Goal: Task Accomplishment & Management: Manage account settings

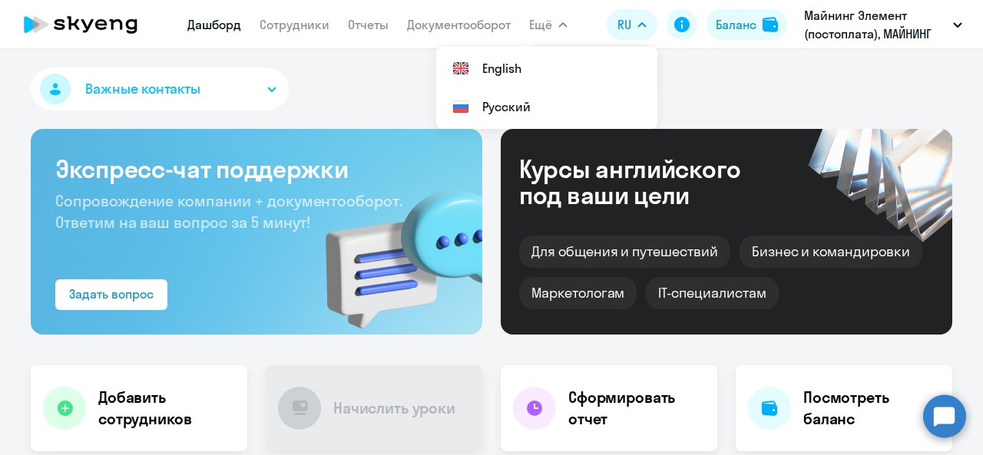
click at [554, 24] on button "Ещё" at bounding box center [548, 24] width 38 height 31
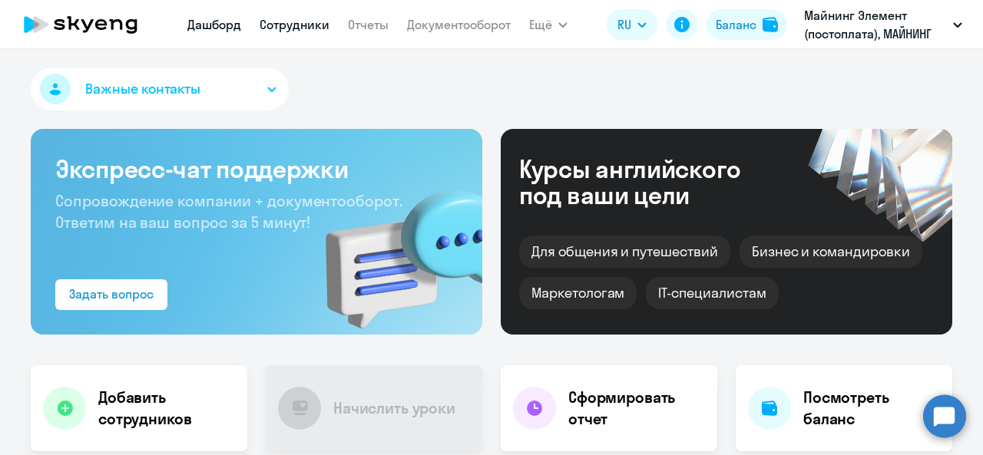
click at [270, 24] on link "Сотрудники" at bounding box center [294, 24] width 70 height 15
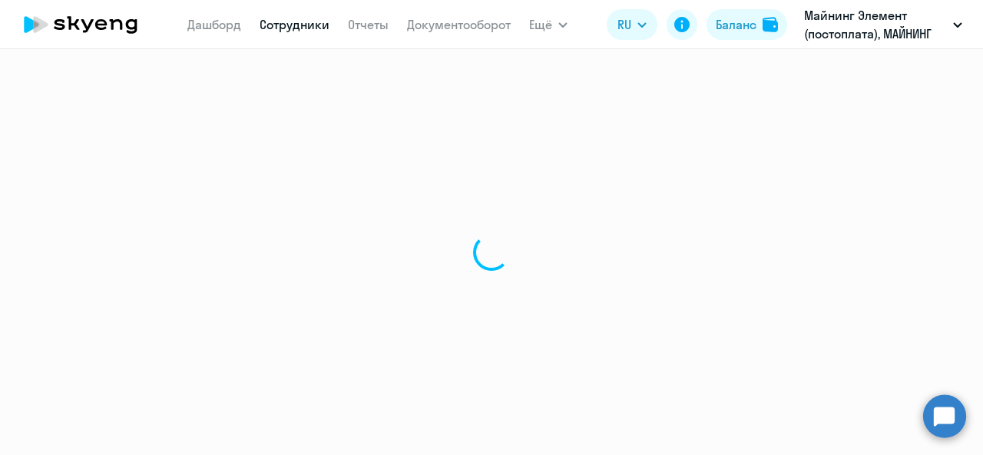
select select "30"
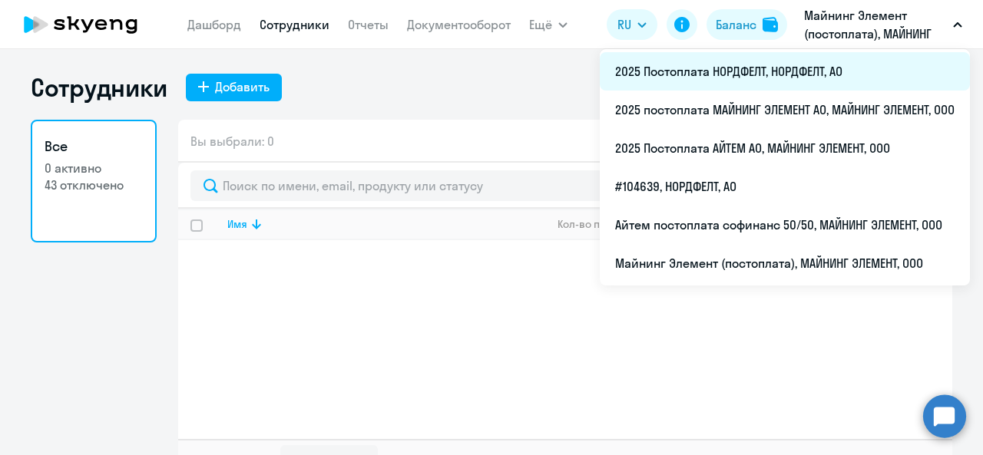
click at [826, 65] on li "2025 Постоплата НОРДФЕЛТ, НОРДФЕЛТ, АО" at bounding box center [785, 71] width 370 height 38
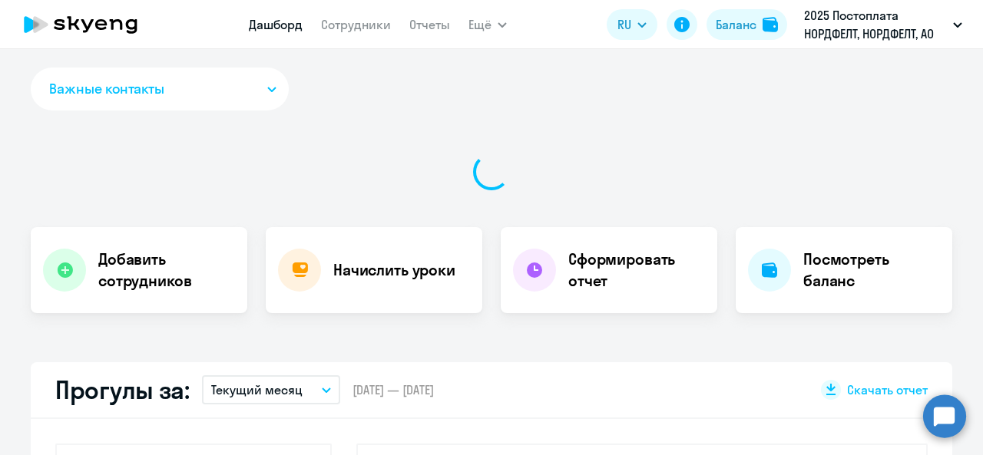
select select "30"
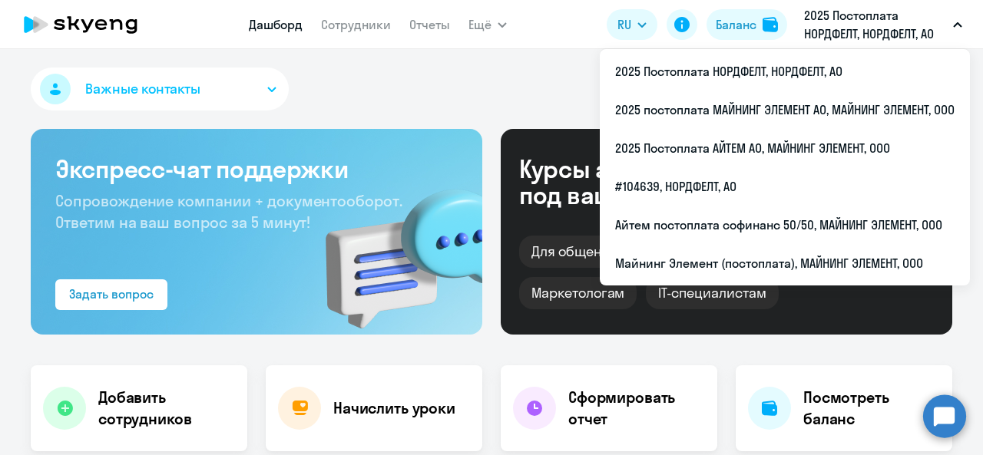
click at [877, 25] on p "2025 Постоплата НОРДФЕЛТ, НОРДФЕЛТ, АО" at bounding box center [875, 24] width 143 height 37
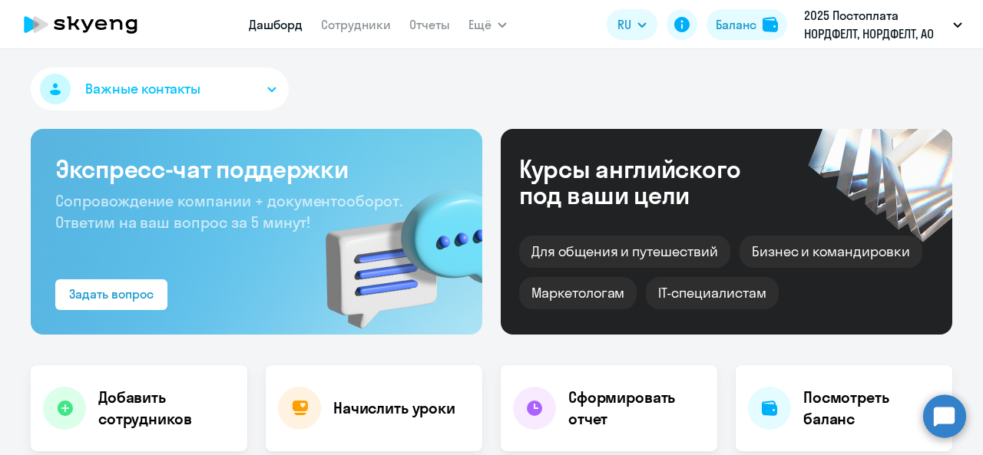
click at [867, 22] on p "2025 Постоплата НОРДФЕЛТ, НОРДФЕЛТ, АО" at bounding box center [875, 24] width 143 height 37
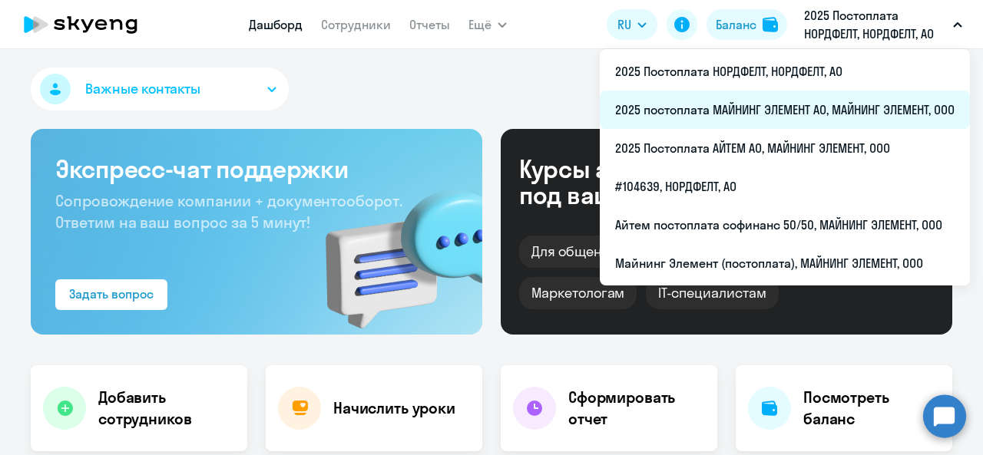
click at [791, 114] on li "2025 постоплата МАЙНИНГ ЭЛЕМЕНТ АО, МАЙНИНГ ЭЛЕМЕНТ, ООО" at bounding box center [785, 110] width 370 height 38
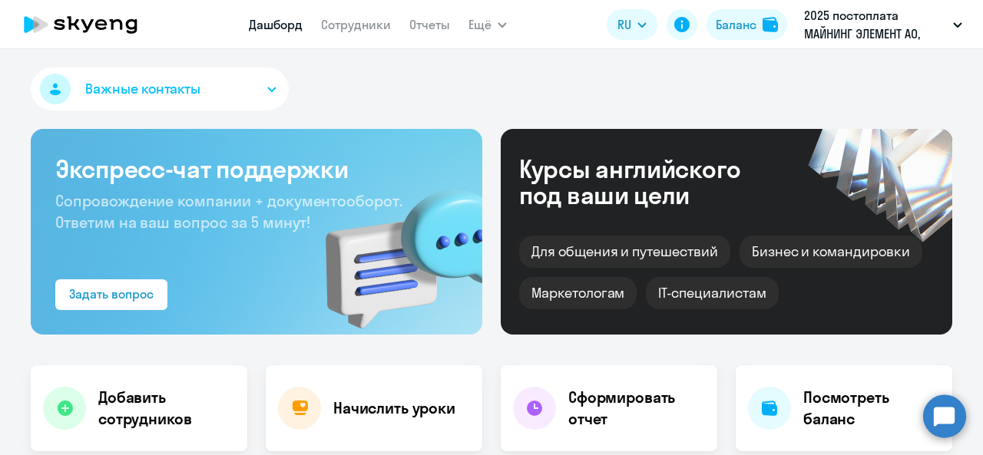
select select "30"
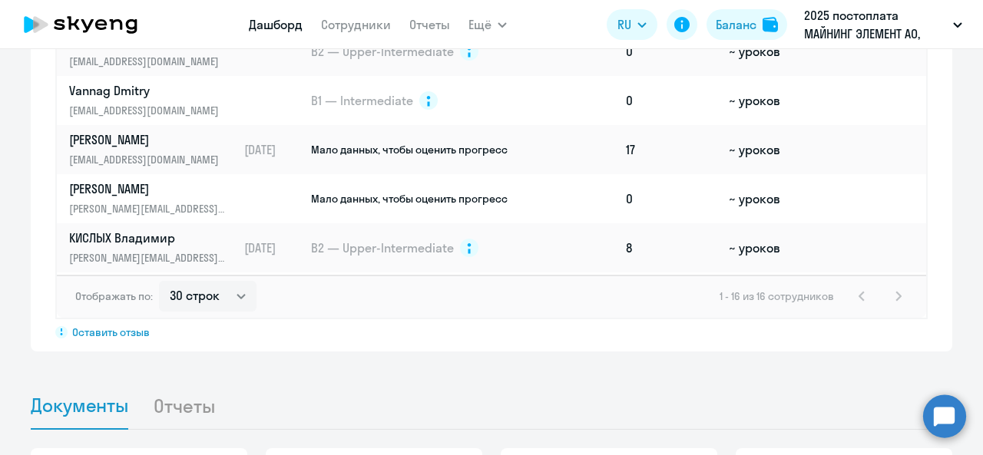
scroll to position [230, 0]
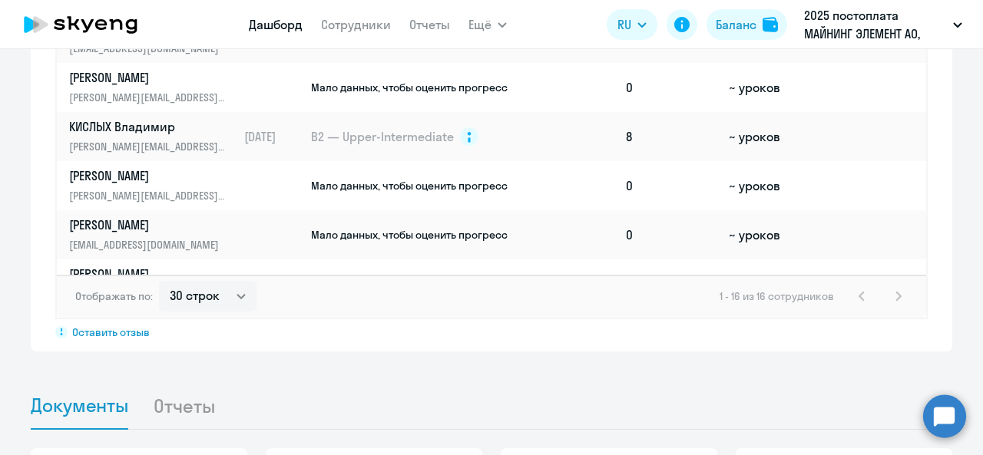
click at [349, 36] on nav "Дашборд Сотрудники Отчеты" at bounding box center [349, 24] width 201 height 31
click at [364, 26] on link "Сотрудники" at bounding box center [356, 24] width 70 height 15
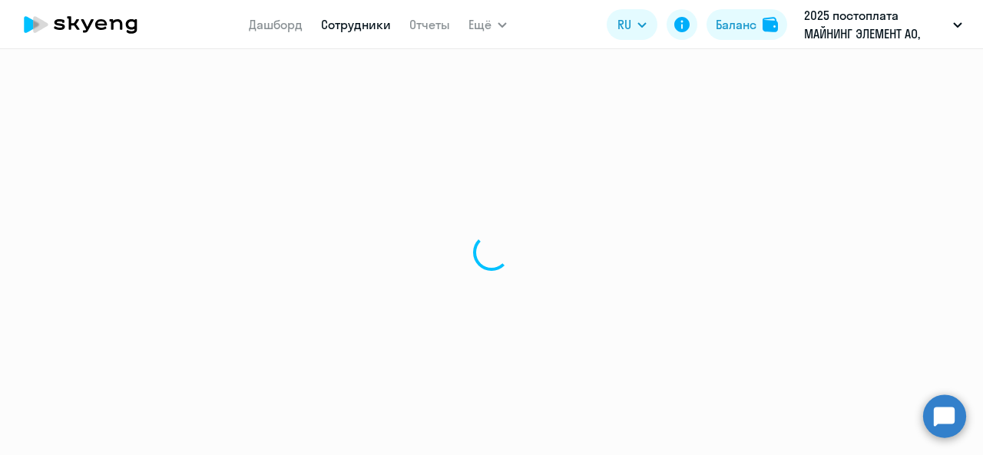
select select "30"
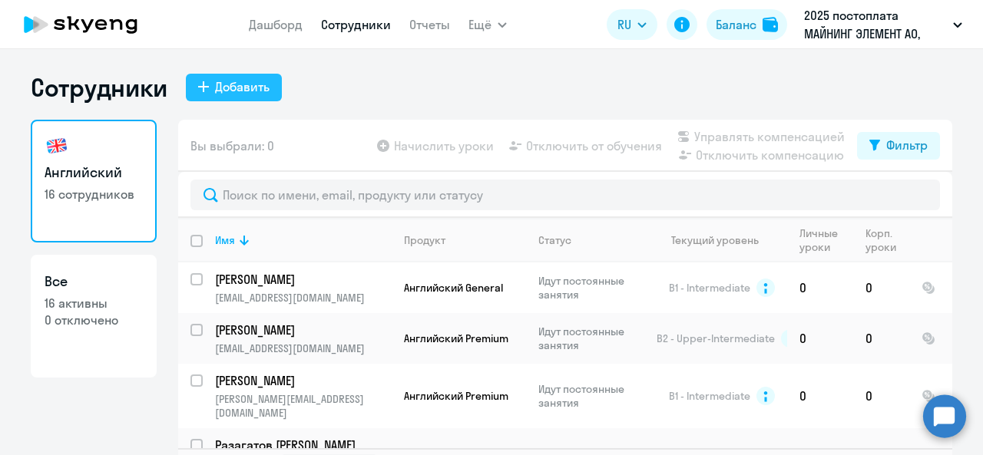
click at [256, 89] on div "Добавить" at bounding box center [242, 87] width 55 height 18
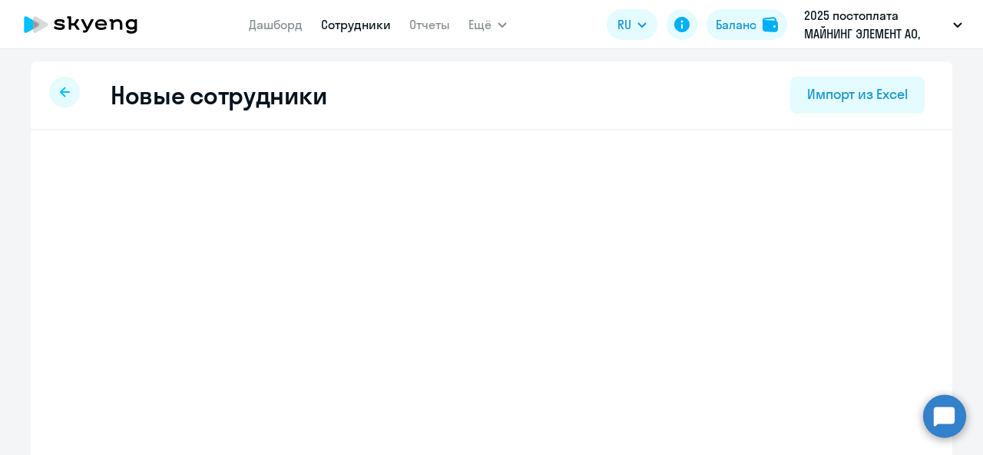
select select "english_adult_not_native_speaker"
select select "3"
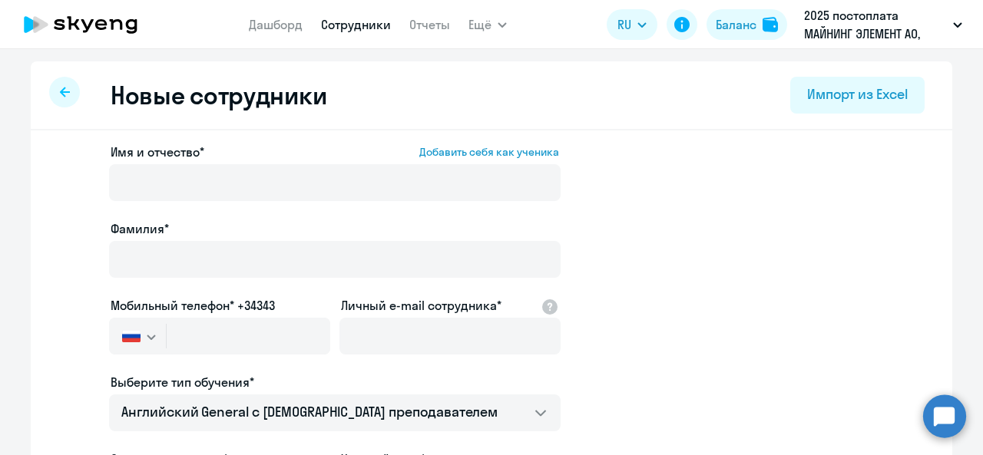
click at [61, 87] on icon at bounding box center [65, 92] width 10 height 11
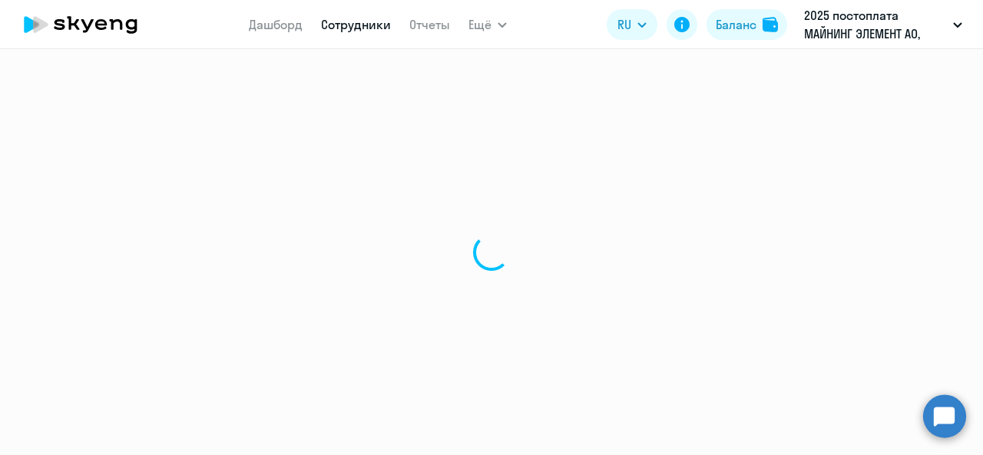
select select "30"
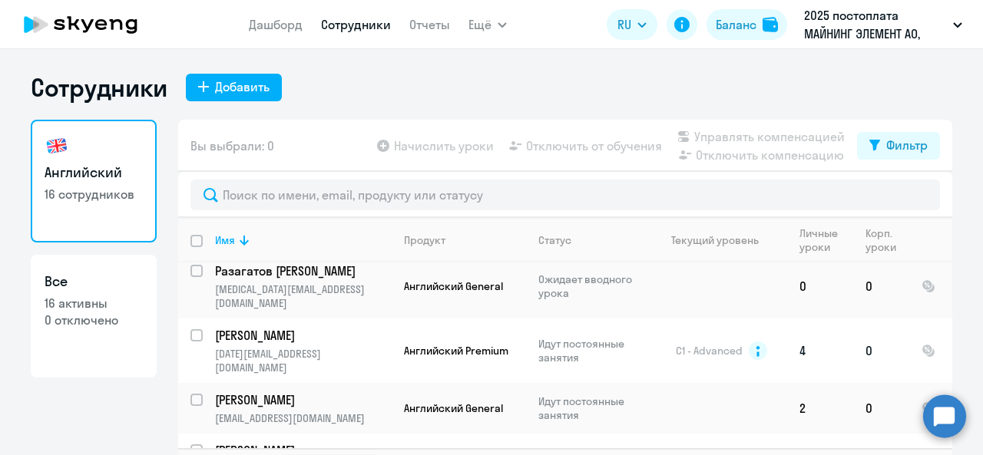
scroll to position [154, 0]
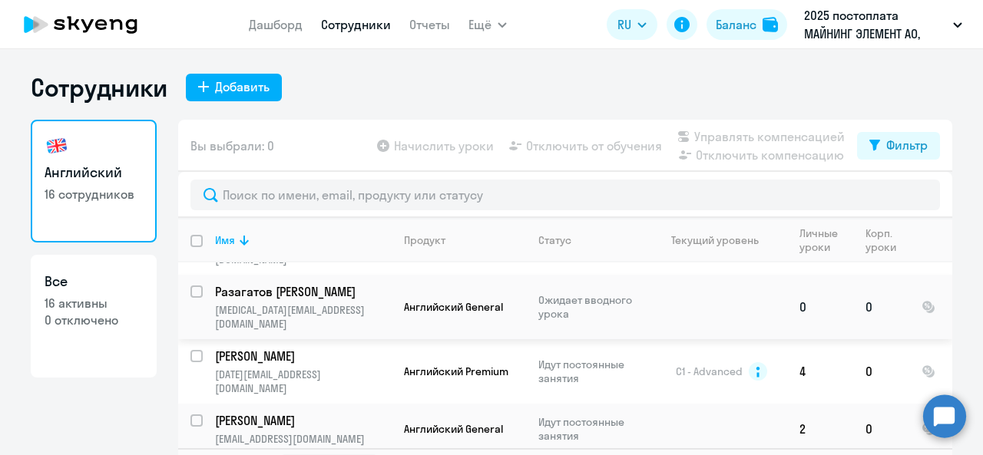
click at [385, 275] on td "Разагатов Никита [MEDICAL_DATA][EMAIL_ADDRESS][DOMAIN_NAME]" at bounding box center [297, 307] width 189 height 64
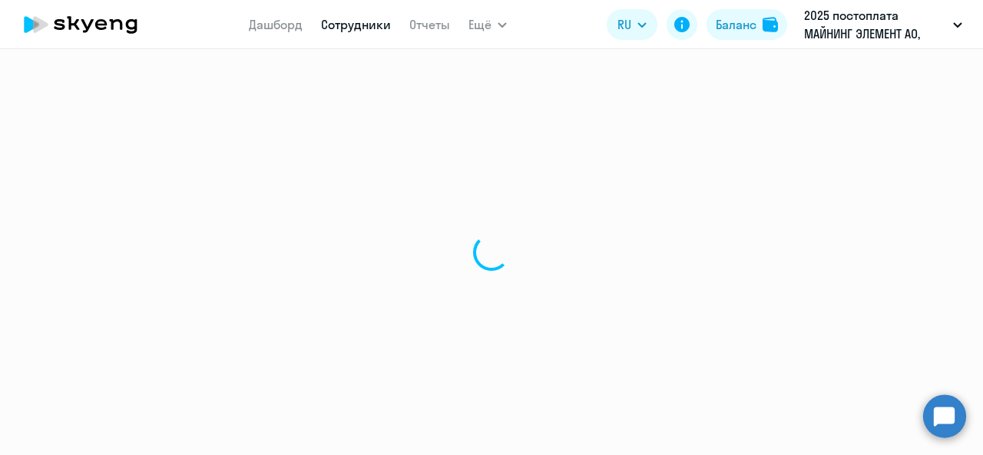
select select "english"
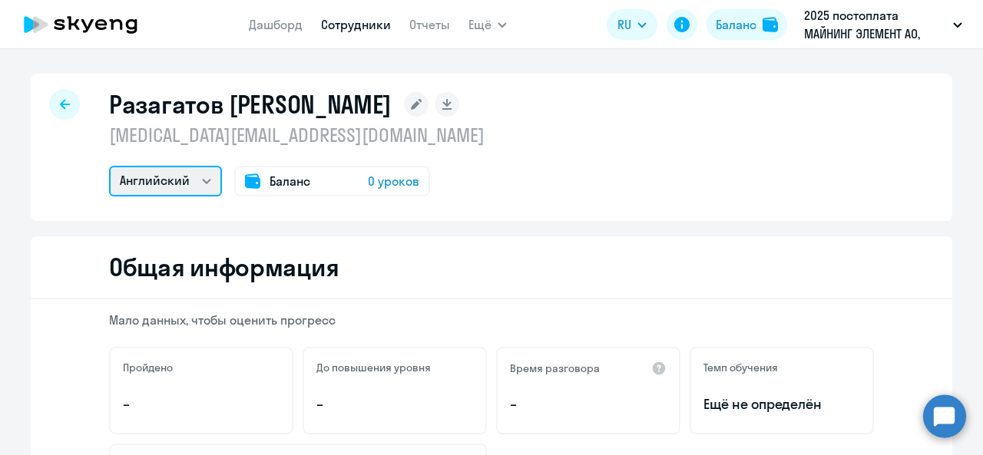
click at [191, 178] on select "Английский" at bounding box center [165, 181] width 113 height 31
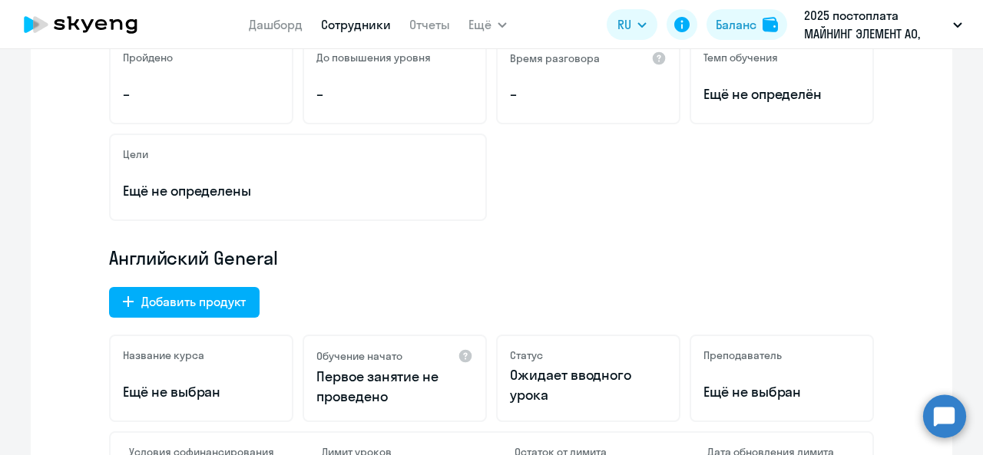
scroll to position [384, 0]
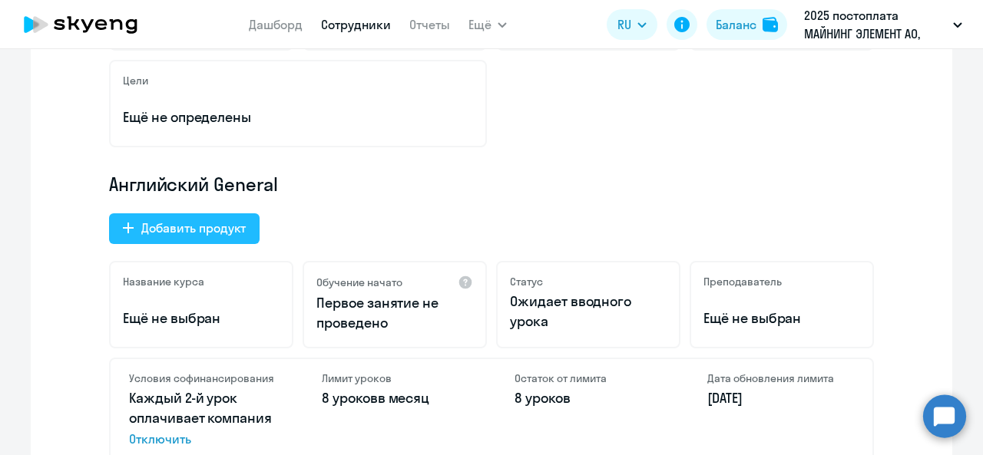
click at [213, 230] on div "Добавить продукт" at bounding box center [193, 228] width 104 height 18
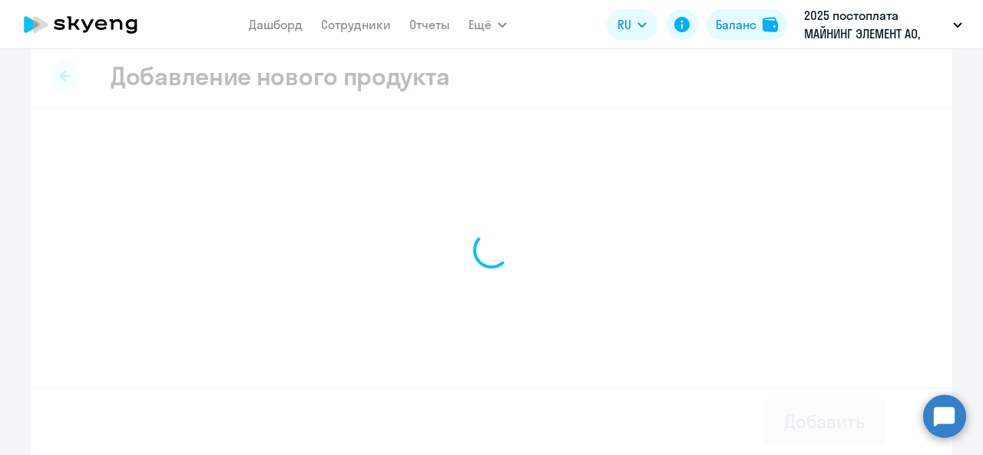
scroll to position [15, 0]
select select "english_adult_native_speaker"
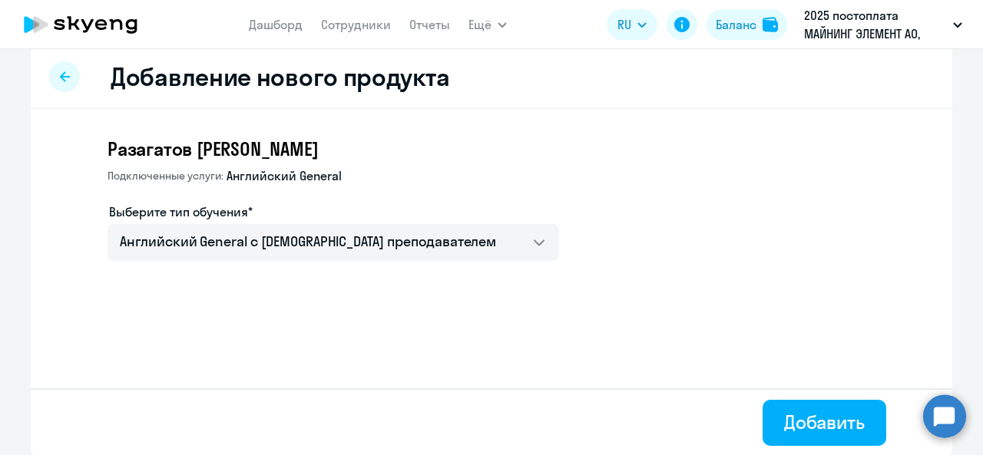
click at [61, 69] on div at bounding box center [64, 76] width 31 height 31
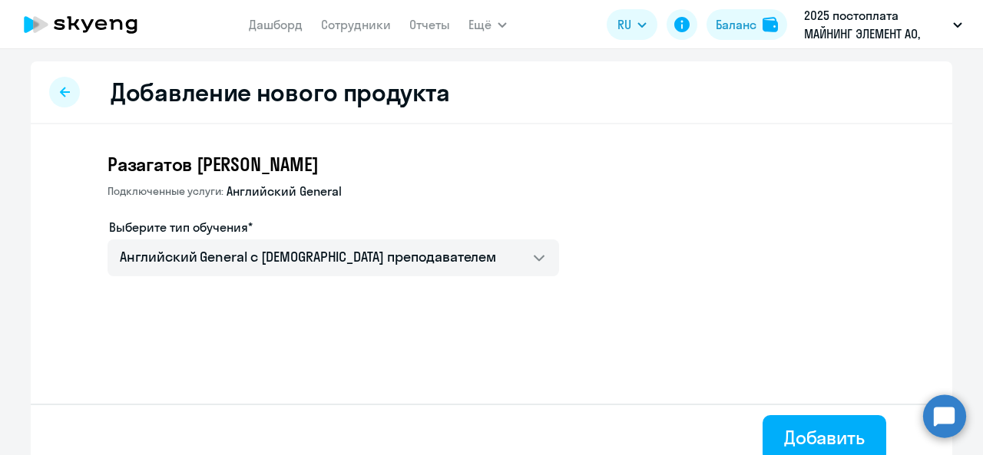
select select "english"
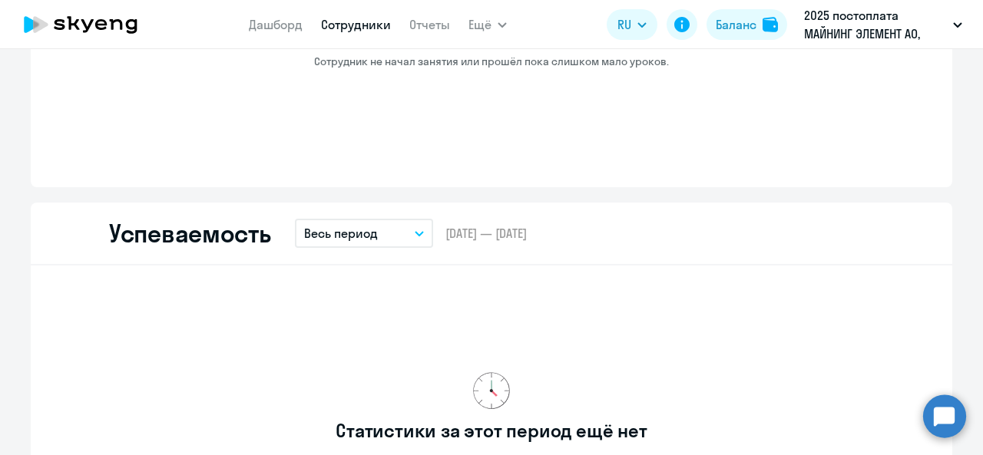
scroll to position [1305, 0]
